Goal: Find specific page/section: Find specific page/section

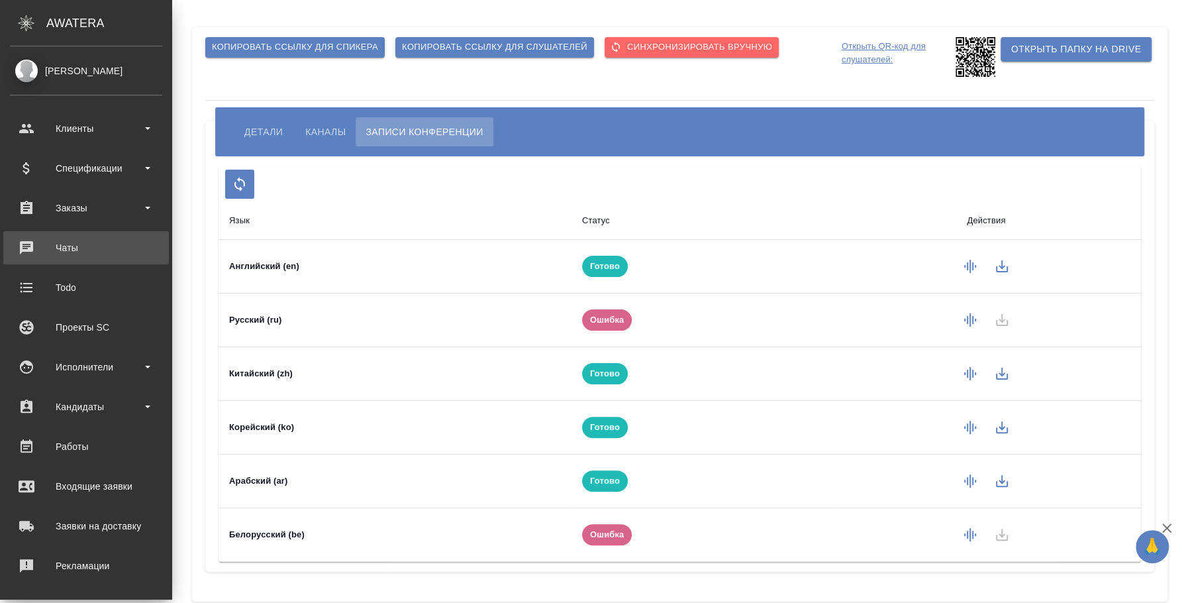
click at [111, 258] on link "0 Чаты" at bounding box center [86, 247] width 166 height 33
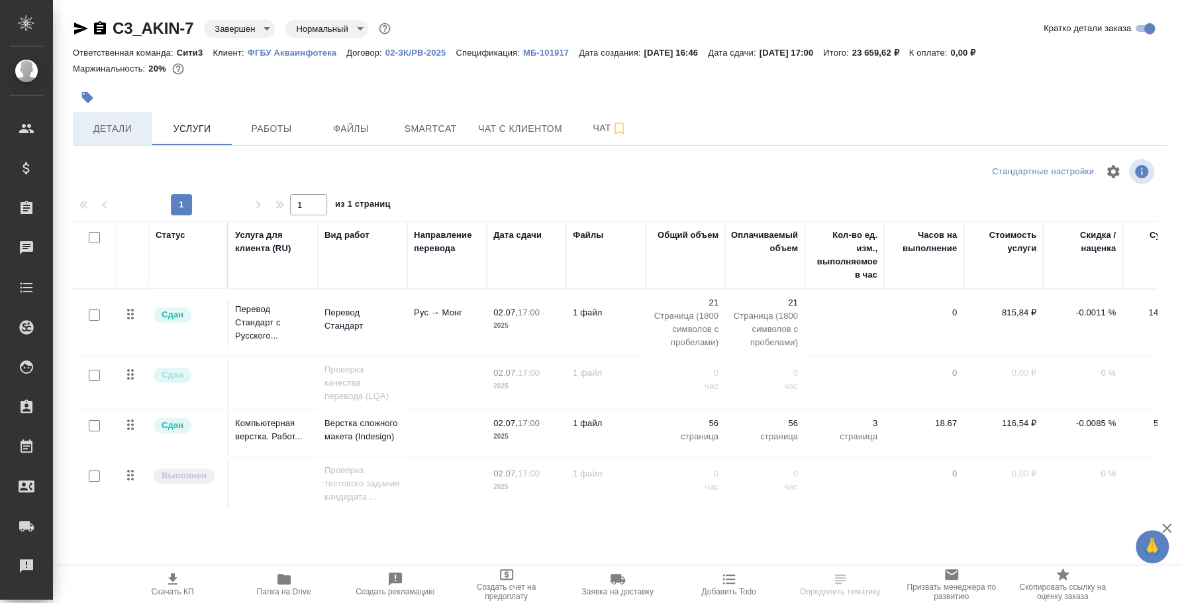
click at [127, 123] on span "Детали" at bounding box center [113, 129] width 64 height 17
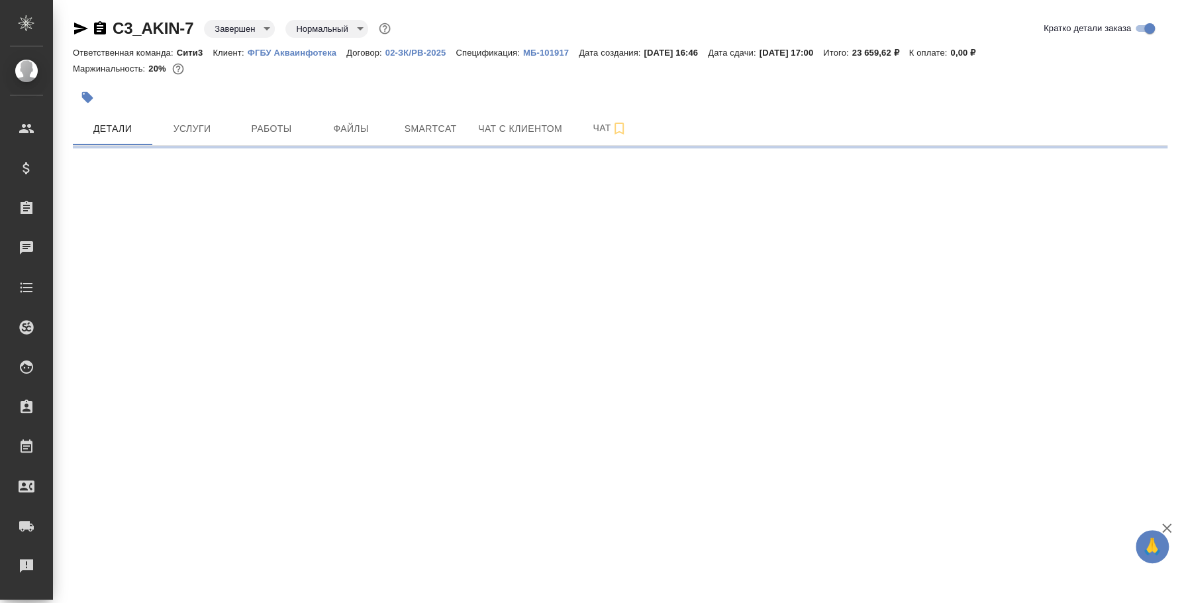
select select "RU"
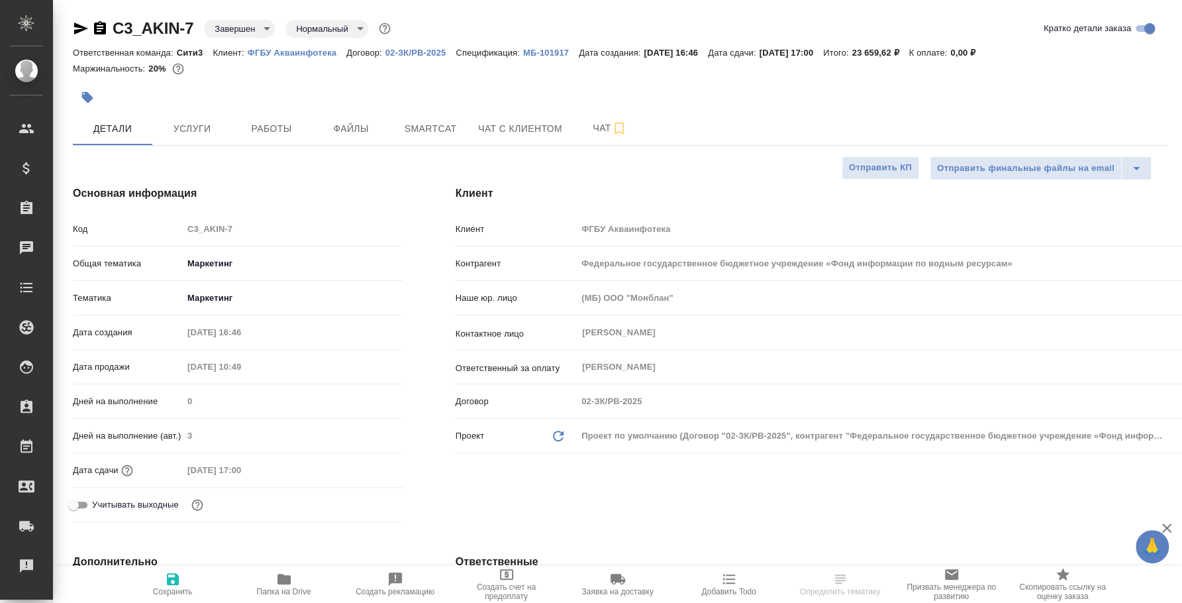
type textarea "x"
select select "RU"
type textarea "x"
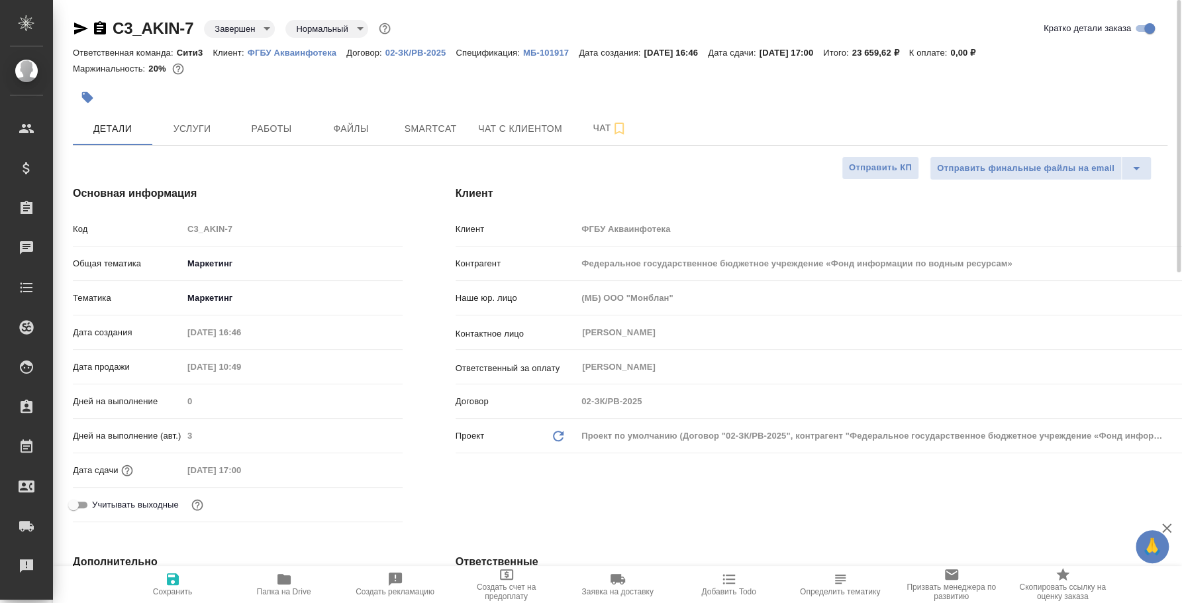
type textarea "x"
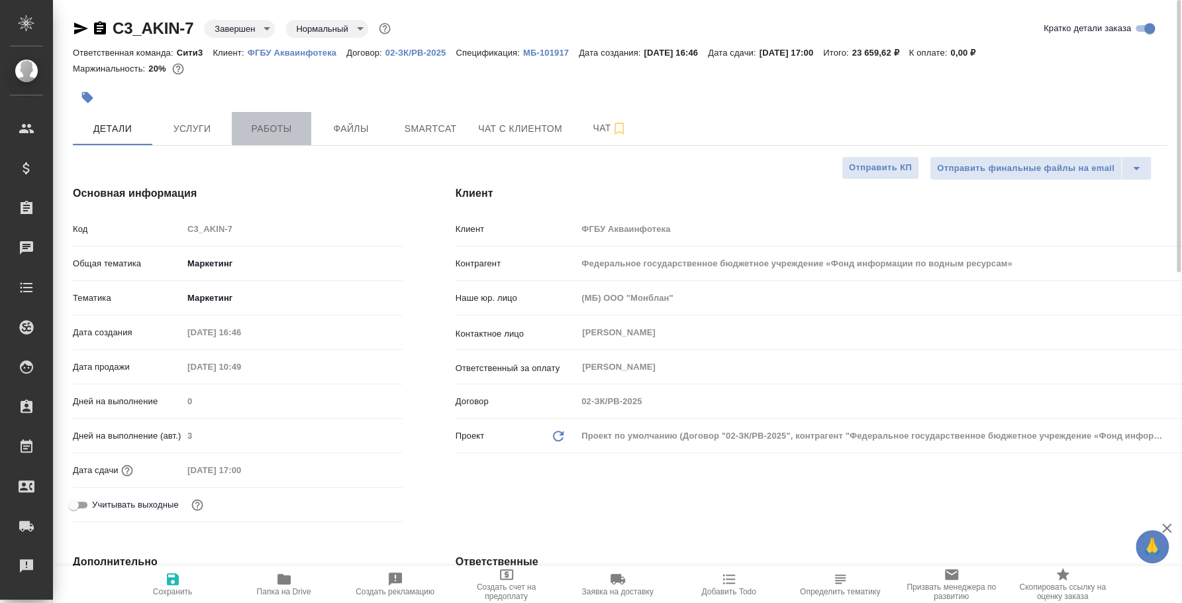
click at [283, 123] on span "Работы" at bounding box center [272, 129] width 64 height 17
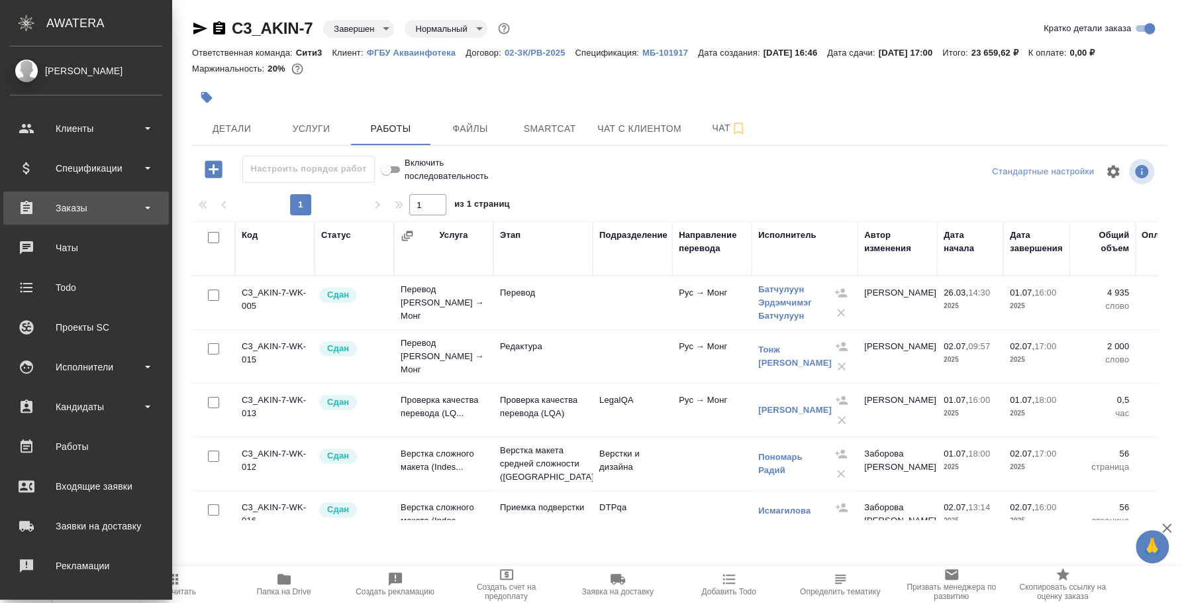
click at [81, 211] on div "Заказы" at bounding box center [86, 208] width 152 height 20
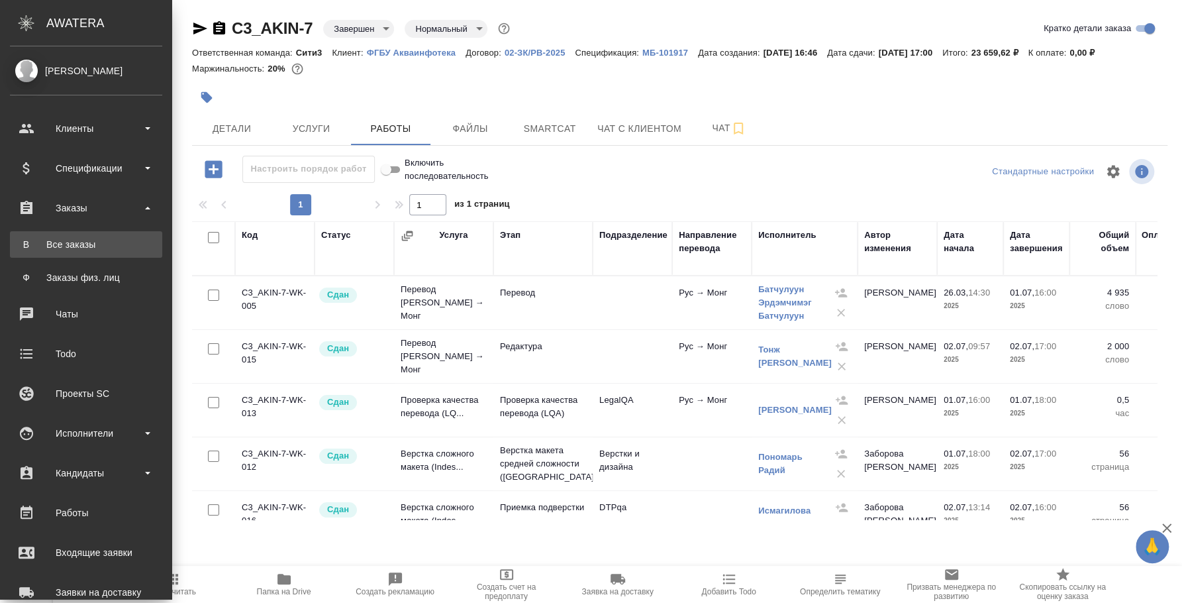
click at [84, 242] on div "Все заказы" at bounding box center [86, 244] width 139 height 13
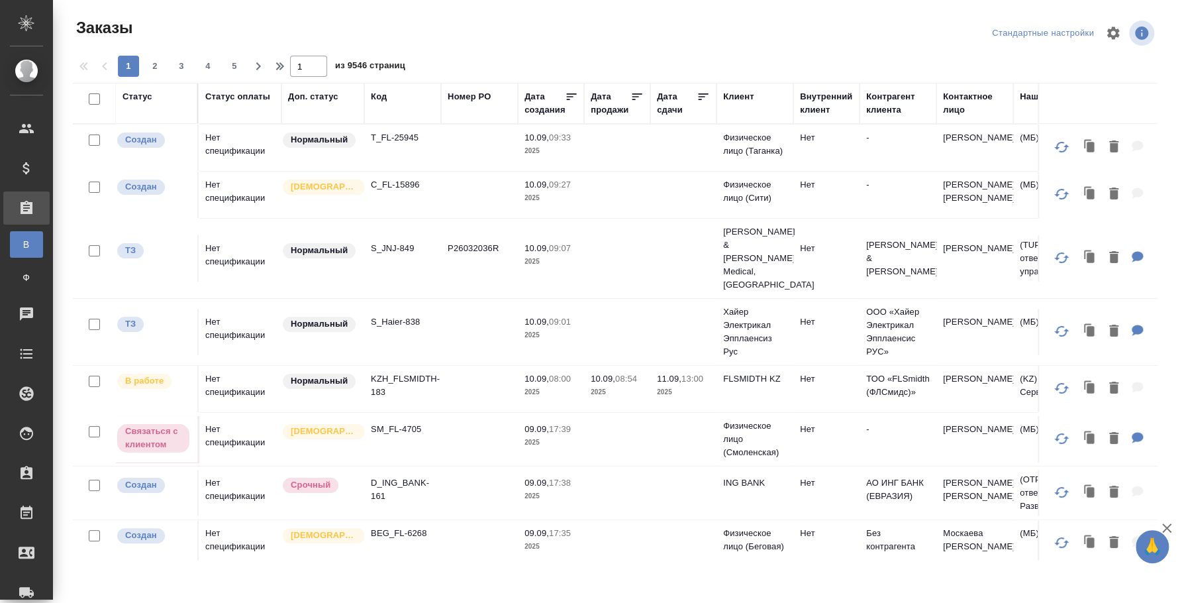
click at [389, 97] on div "Код" at bounding box center [403, 96] width 64 height 13
click at [381, 91] on div "Код" at bounding box center [379, 96] width 16 height 13
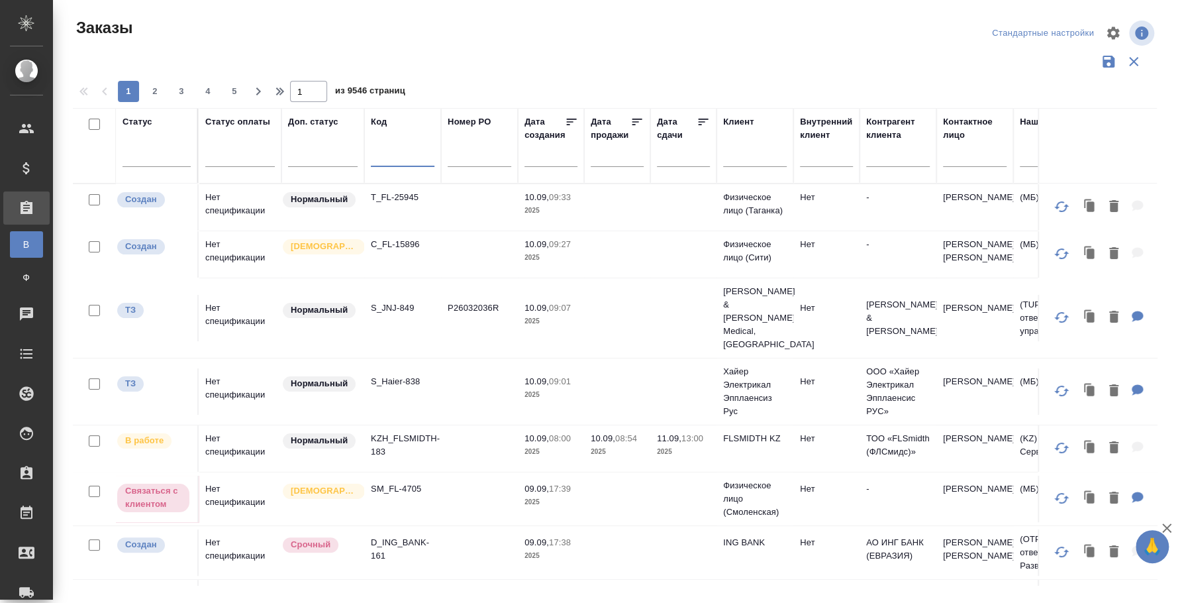
click at [381, 158] on input "text" at bounding box center [403, 158] width 64 height 17
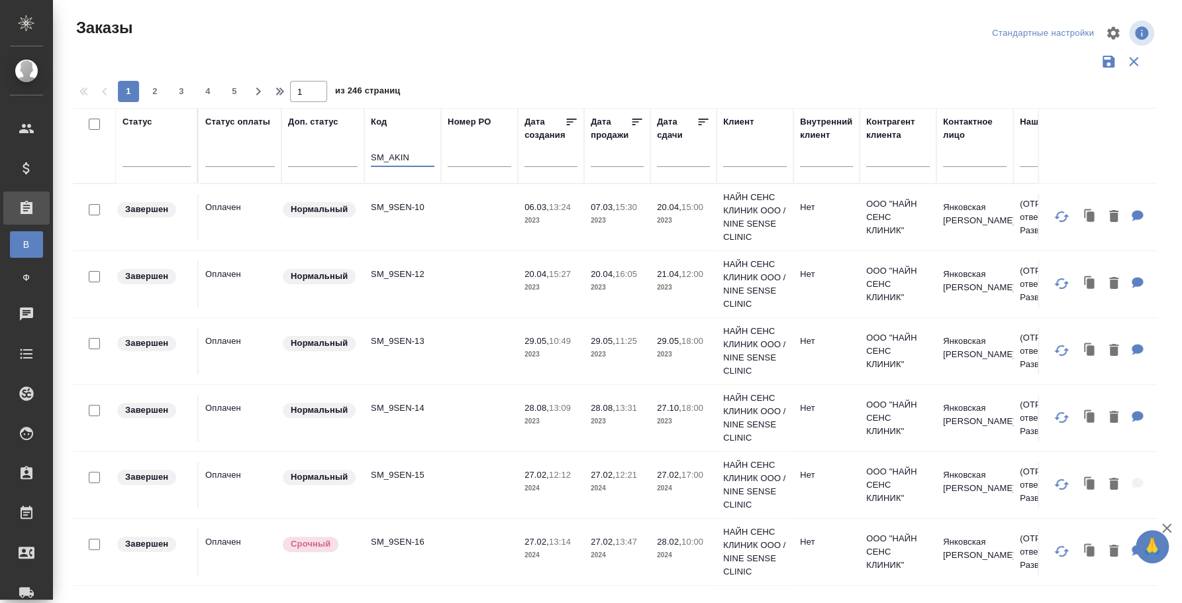
type input "SM_AKIN"
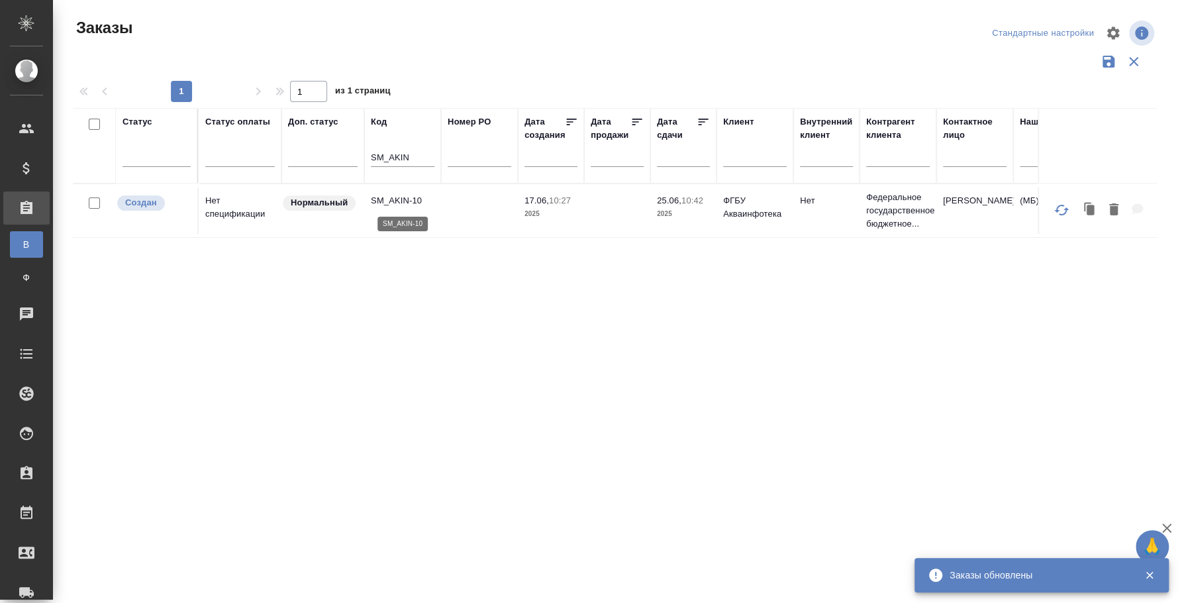
click at [392, 203] on p "SM_AKIN-10" at bounding box center [403, 200] width 64 height 13
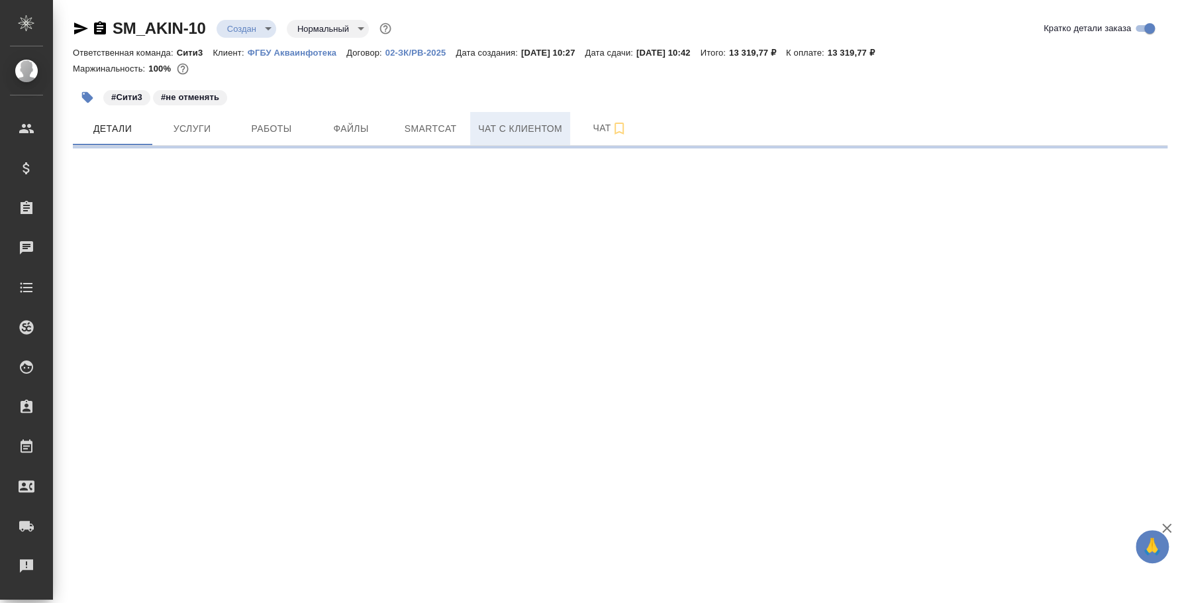
select select "RU"
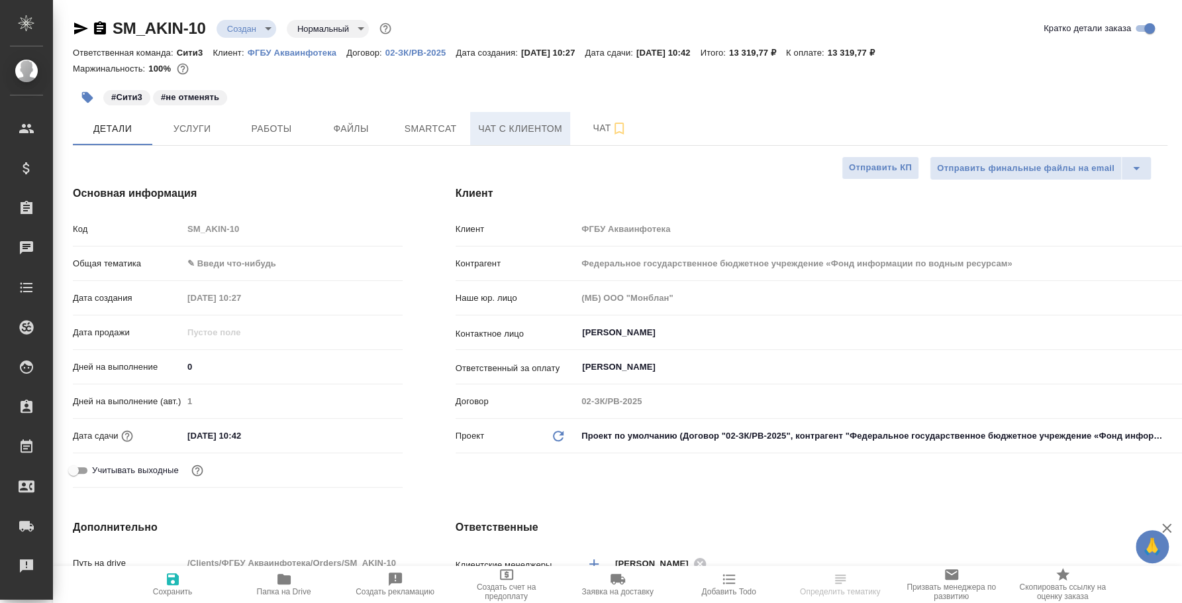
type textarea "x"
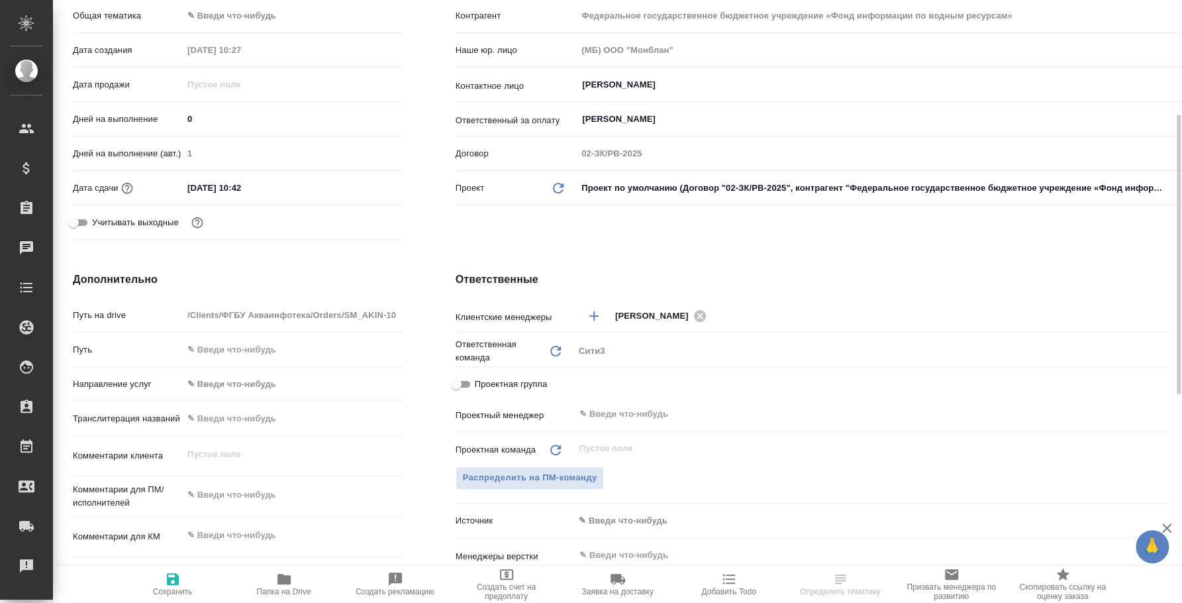
type textarea "x"
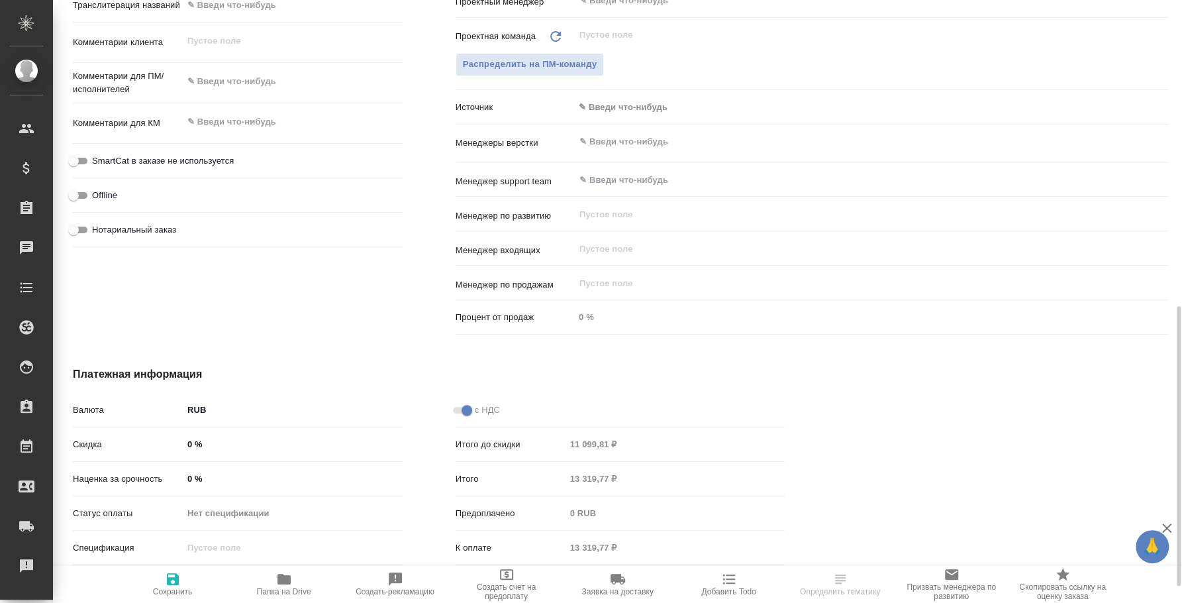
scroll to position [0, 0]
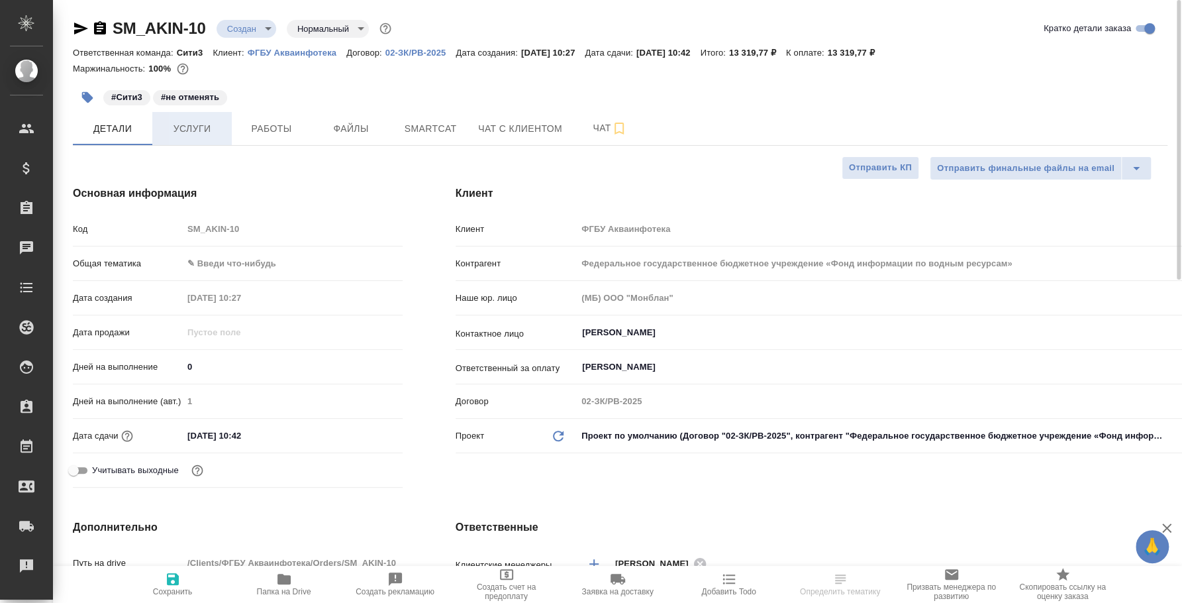
click at [208, 126] on span "Услуги" at bounding box center [192, 129] width 64 height 17
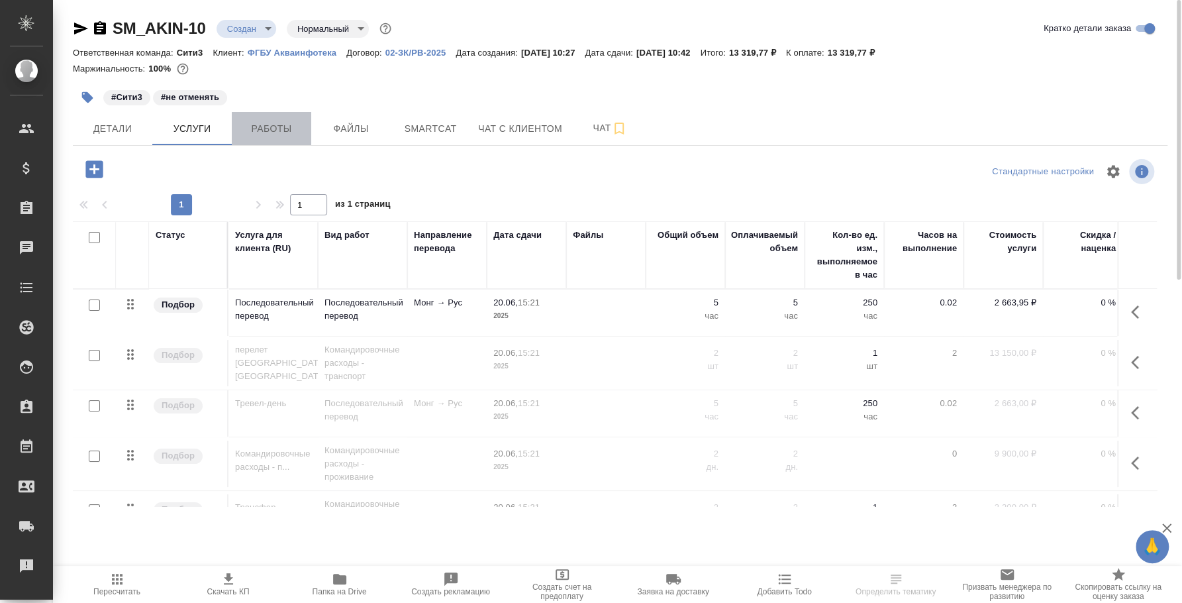
click at [280, 127] on span "Работы" at bounding box center [272, 129] width 64 height 17
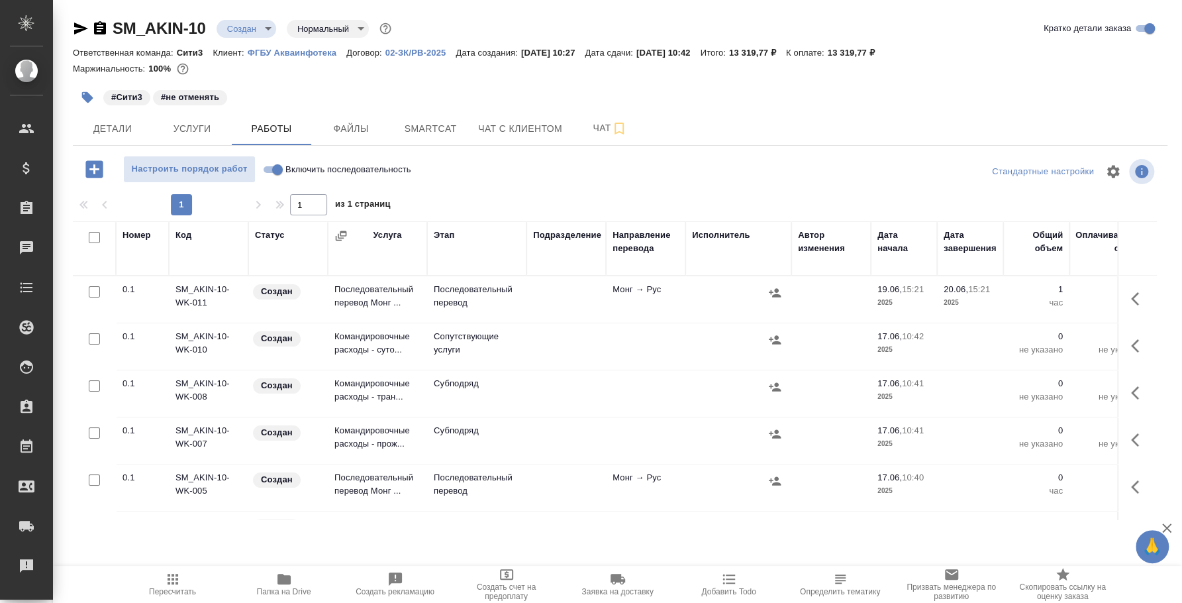
click at [85, 23] on icon "button" at bounding box center [81, 29] width 16 height 16
